Goal: Task Accomplishment & Management: Use online tool/utility

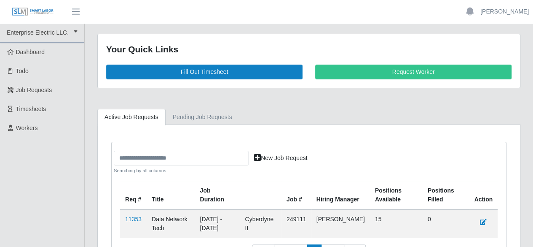
click at [30, 107] on span "Timesheets" at bounding box center [31, 108] width 30 height 7
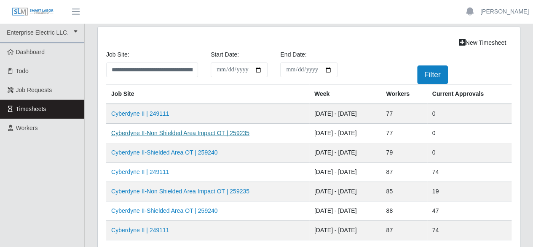
scroll to position [42, 0]
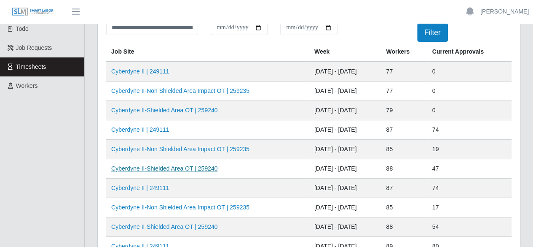
click at [164, 168] on link "Cyberdyne II-Shielded Area OT | 259240" at bounding box center [164, 168] width 106 height 7
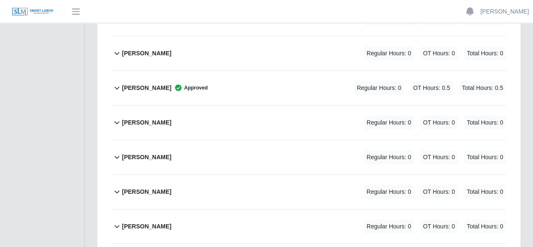
scroll to position [2914, 0]
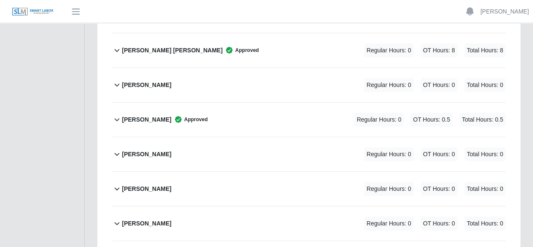
click at [116, 149] on icon at bounding box center [117, 154] width 10 height 10
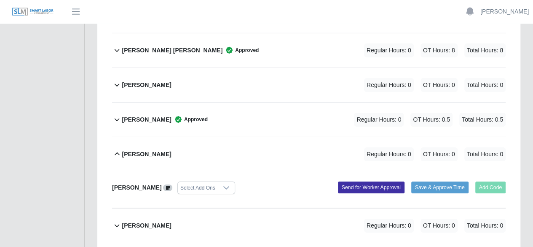
click at [223, 186] on icon at bounding box center [226, 187] width 6 height 3
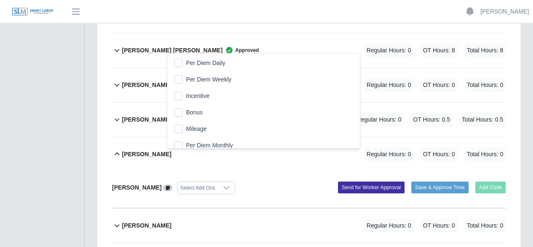
scroll to position [5, 0]
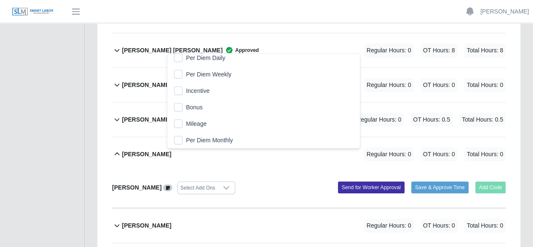
click at [118, 149] on icon at bounding box center [117, 154] width 10 height 10
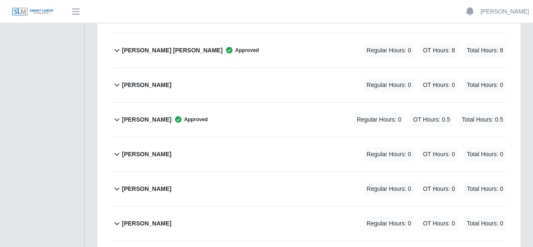
click at [118, 153] on icon at bounding box center [117, 154] width 5 height 3
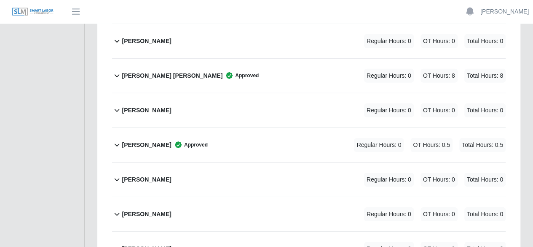
scroll to position [2872, 0]
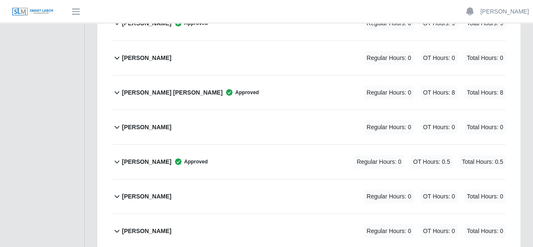
click at [117, 191] on icon at bounding box center [117, 196] width 10 height 10
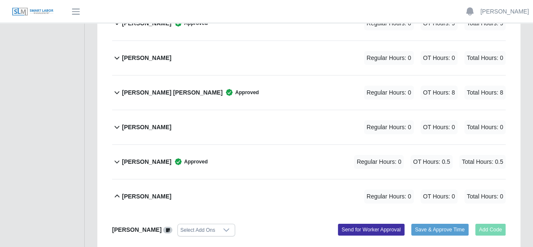
click at [249, 179] on div "Samy Solteros Regular Hours: 0 OT Hours: 0 Total Hours: 0" at bounding box center [314, 196] width 384 height 34
